Goal: Download file/media

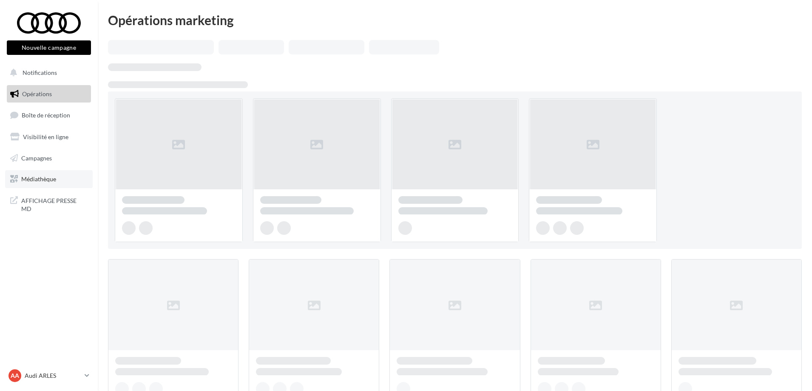
click at [41, 179] on span "Médiathèque" at bounding box center [38, 178] width 35 height 7
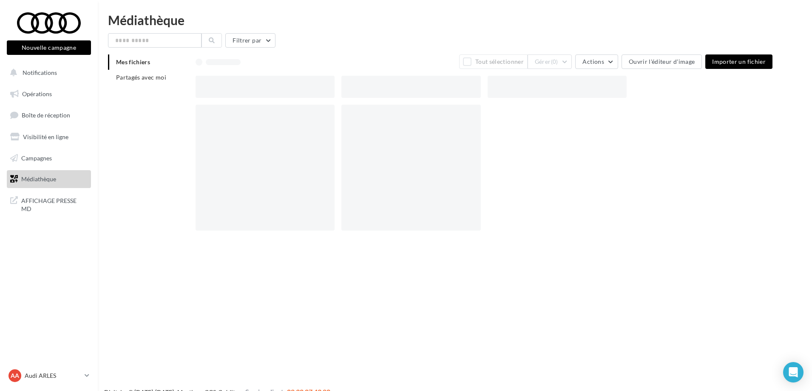
click at [154, 85] on div "Mes fichiers Partagés avec moi" at bounding box center [152, 72] width 88 height 37
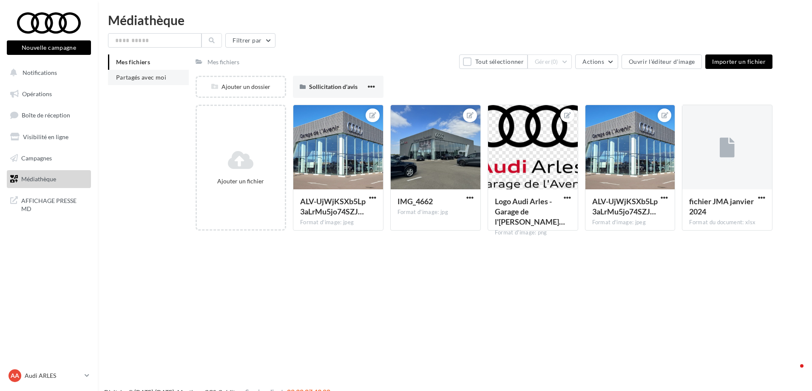
click at [154, 81] on li "Partagés avec moi" at bounding box center [148, 77] width 81 height 15
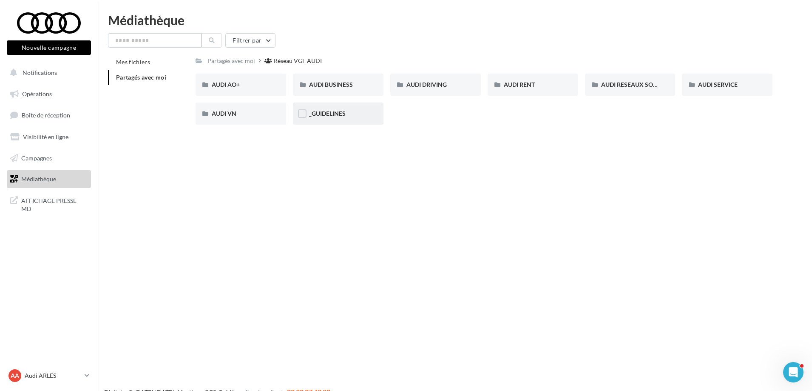
click at [340, 117] on div "_GUIDELINES" at bounding box center [338, 113] width 58 height 8
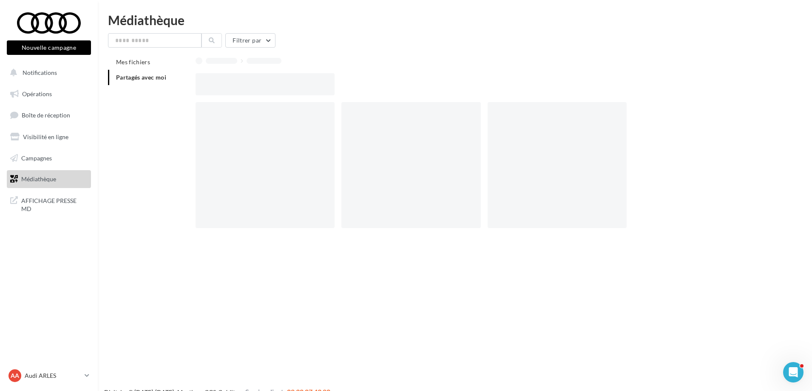
click at [340, 117] on div at bounding box center [268, 165] width 146 height 126
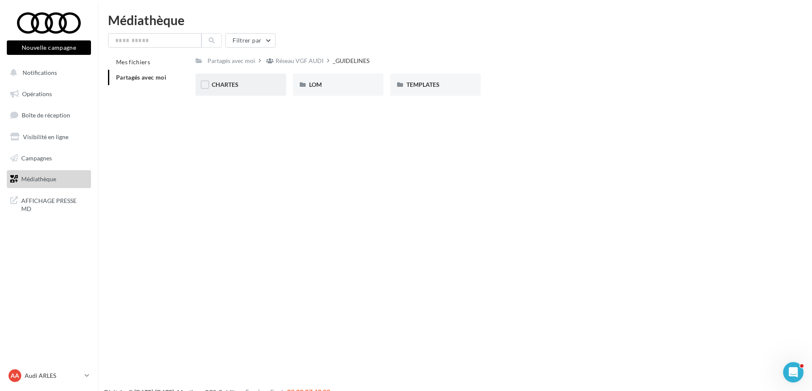
click at [244, 85] on div "CHARTES" at bounding box center [241, 84] width 58 height 8
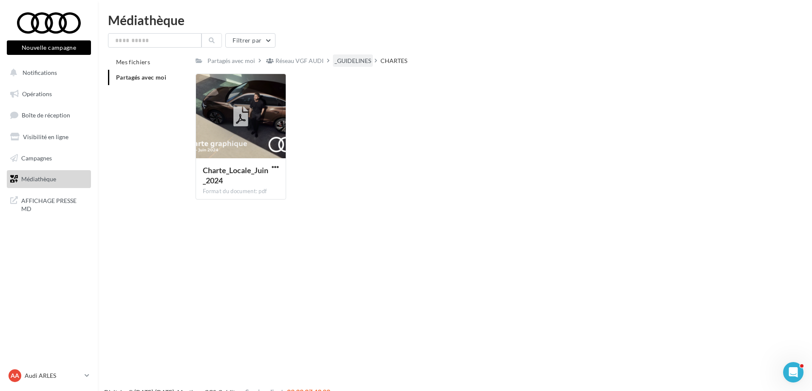
click at [350, 59] on div "_GUIDELINES" at bounding box center [352, 61] width 37 height 8
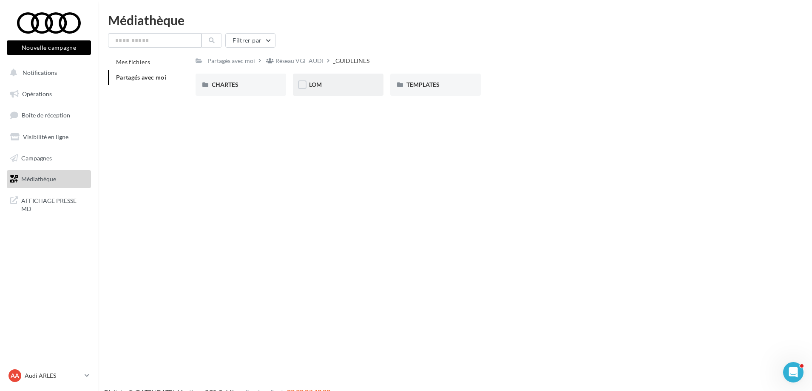
click at [349, 89] on div "LOM" at bounding box center [338, 84] width 58 height 8
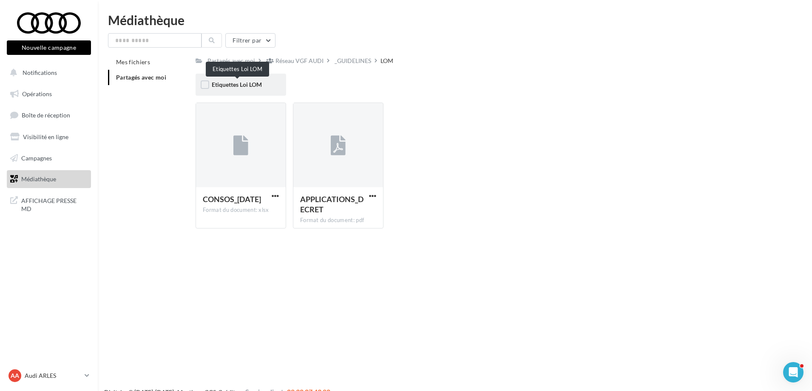
click at [246, 90] on div "Etiquettes Loi LOM" at bounding box center [240, 85] width 91 height 22
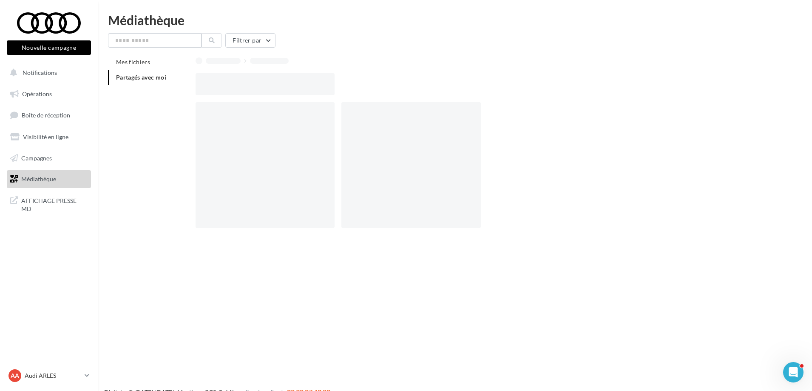
click at [246, 90] on div at bounding box center [264, 84] width 139 height 22
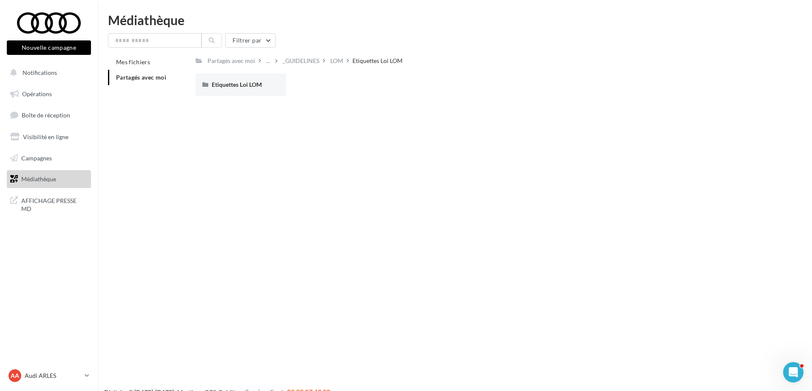
click at [246, 90] on div "Etiquettes Loi LOM" at bounding box center [240, 85] width 91 height 22
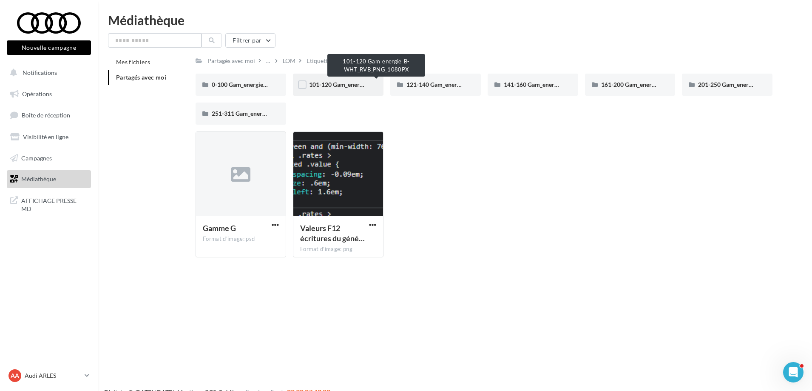
click at [340, 83] on span "101-120 Gam_energie_B-WHT_RVB_PNG_1080PX" at bounding box center [376, 84] width 135 height 7
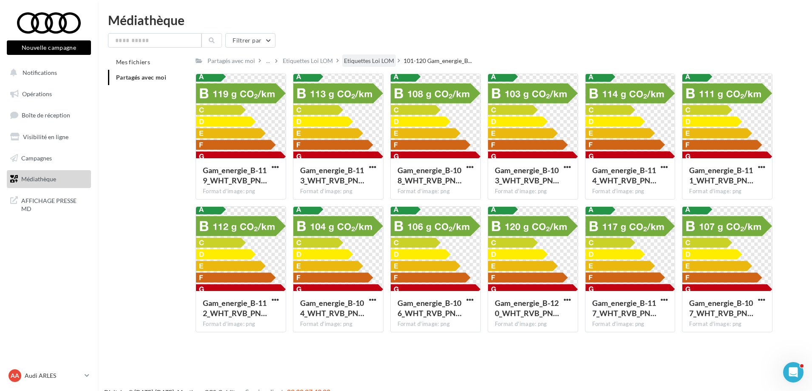
click at [388, 63] on div "Etiquettes Loi LOM" at bounding box center [369, 61] width 50 height 8
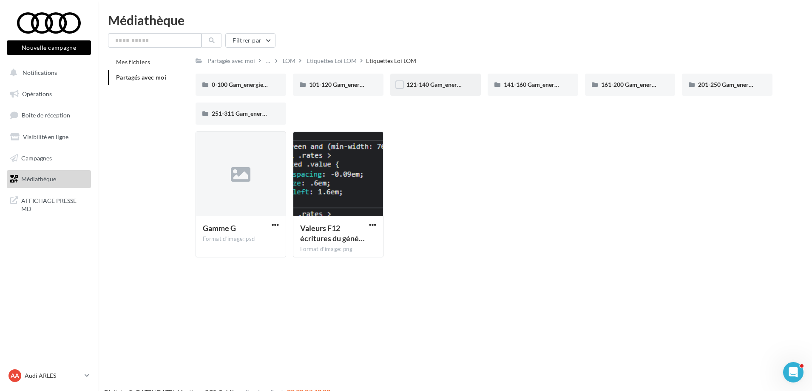
click at [446, 89] on div "121-140 Gam_energie_C-WHT_RVB_PNG_1080PX" at bounding box center [435, 85] width 91 height 22
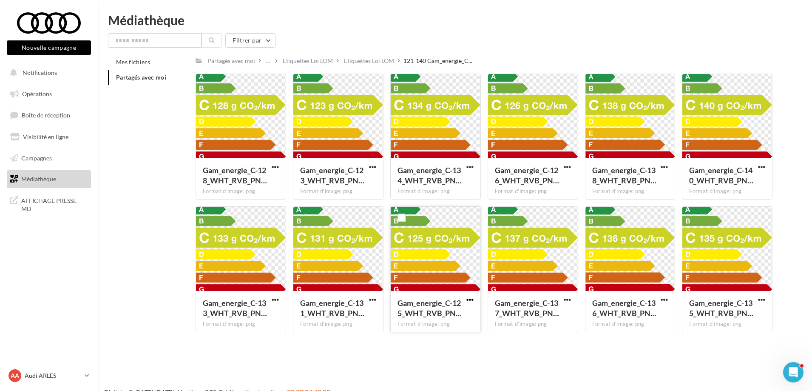
click at [472, 297] on span "button" at bounding box center [469, 299] width 7 height 7
click at [433, 319] on button "Télécharger" at bounding box center [432, 316] width 85 height 22
click at [370, 62] on div "Etiquettes Loi LOM" at bounding box center [369, 61] width 50 height 8
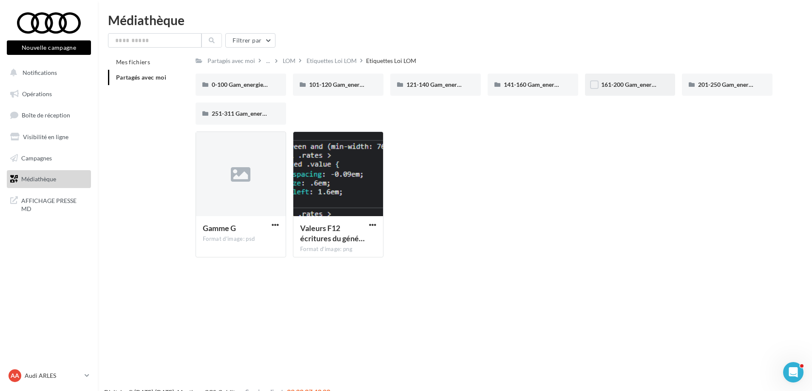
click at [623, 87] on span "161-200 Gam_energie_E-WHT_RVB_PNG_1080PX" at bounding box center [668, 84] width 135 height 7
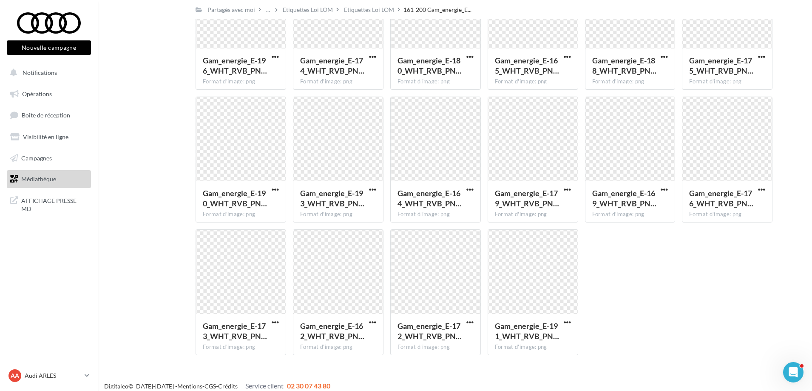
scroll to position [647, 0]
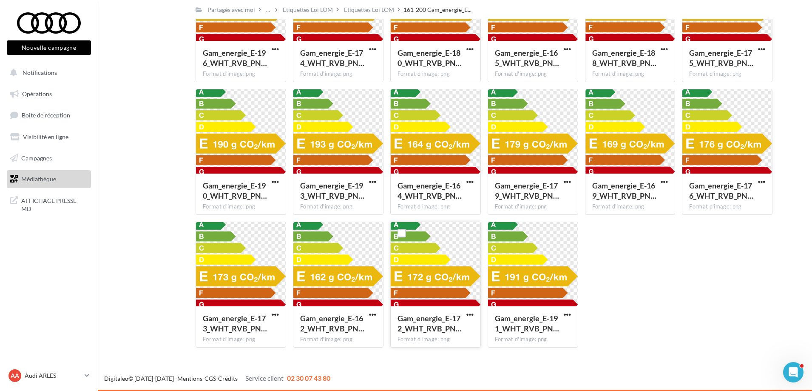
click at [474, 315] on button "button" at bounding box center [470, 315] width 11 height 8
click at [438, 333] on button "Télécharger" at bounding box center [432, 331] width 85 height 22
click at [71, 378] on p "Audi ARLES" at bounding box center [53, 375] width 57 height 8
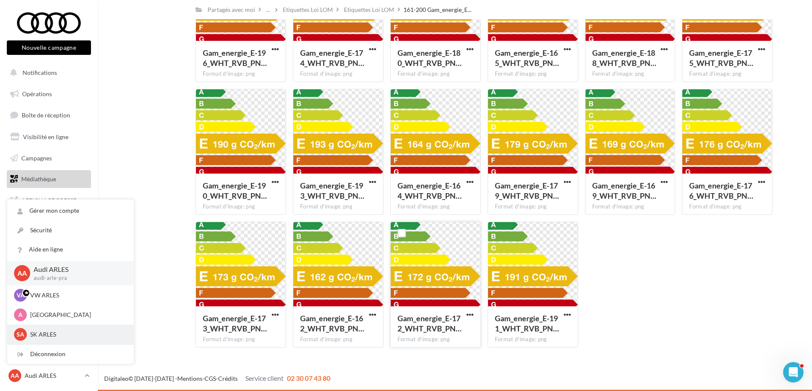
click at [50, 334] on p "SK ARLES" at bounding box center [76, 334] width 93 height 8
